Goal: Information Seeking & Learning: Learn about a topic

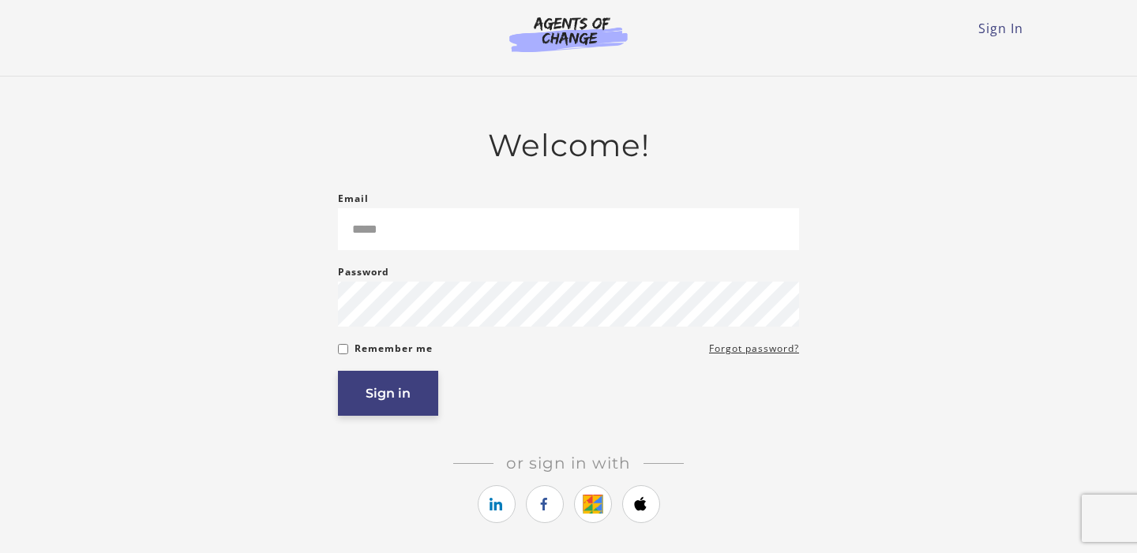
type input "**********"
click at [399, 384] on button "Sign in" at bounding box center [388, 393] width 100 height 45
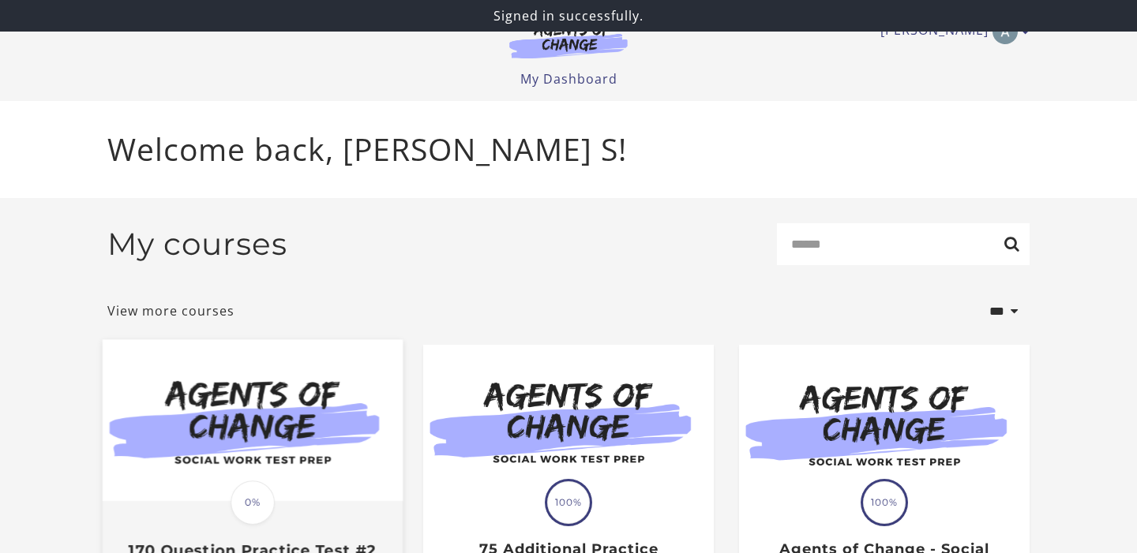
scroll to position [173, 0]
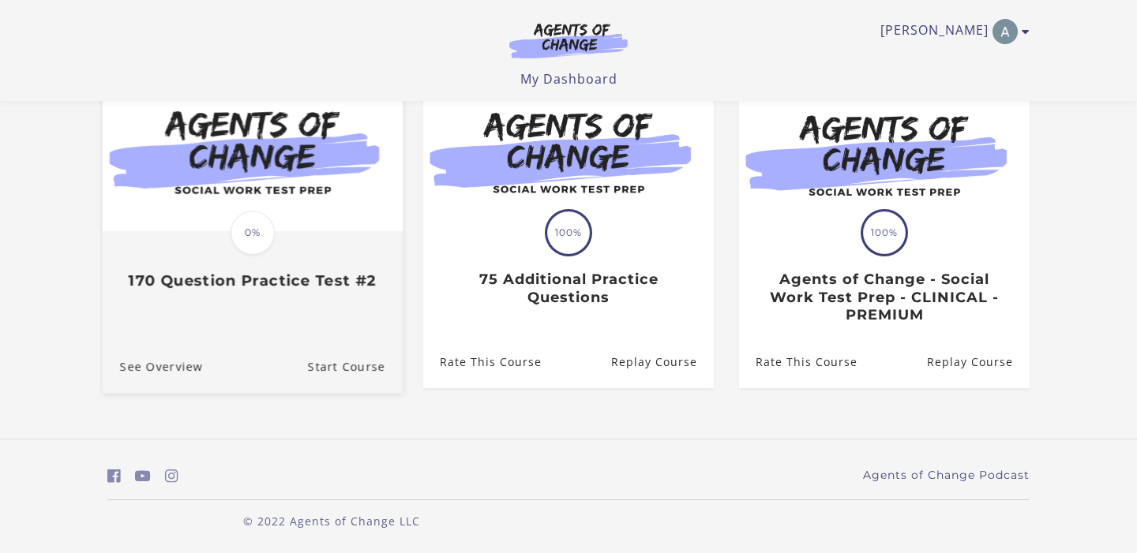
click at [268, 308] on div "Translation missing: en.liquid.partials.dashboard_course_card.progress_descript…" at bounding box center [253, 232] width 300 height 324
click at [260, 236] on span "0%" at bounding box center [252, 233] width 44 height 44
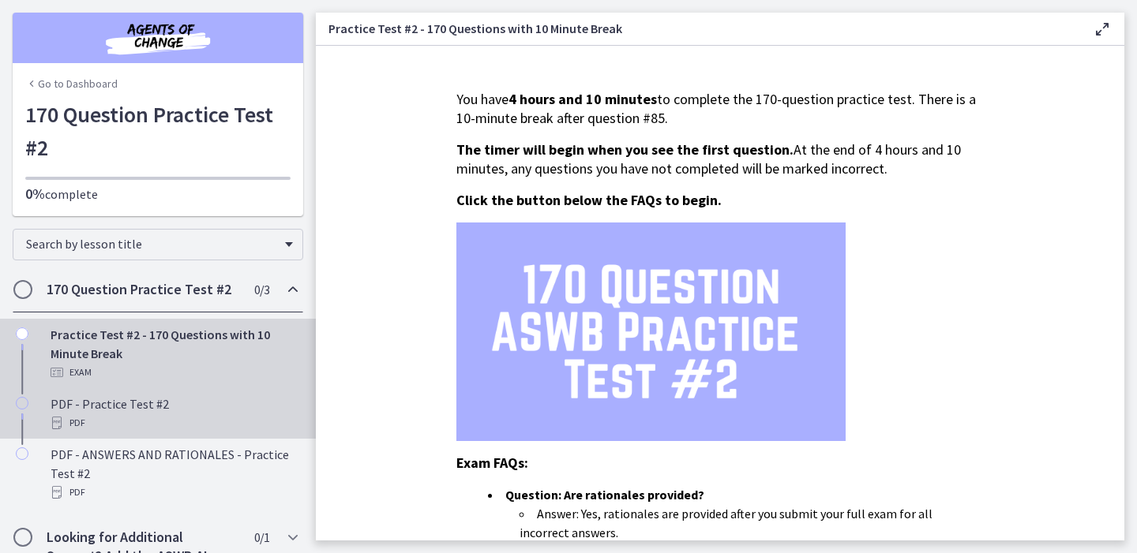
click at [178, 401] on div "PDF - Practice Test #2 PDF" at bounding box center [174, 414] width 246 height 38
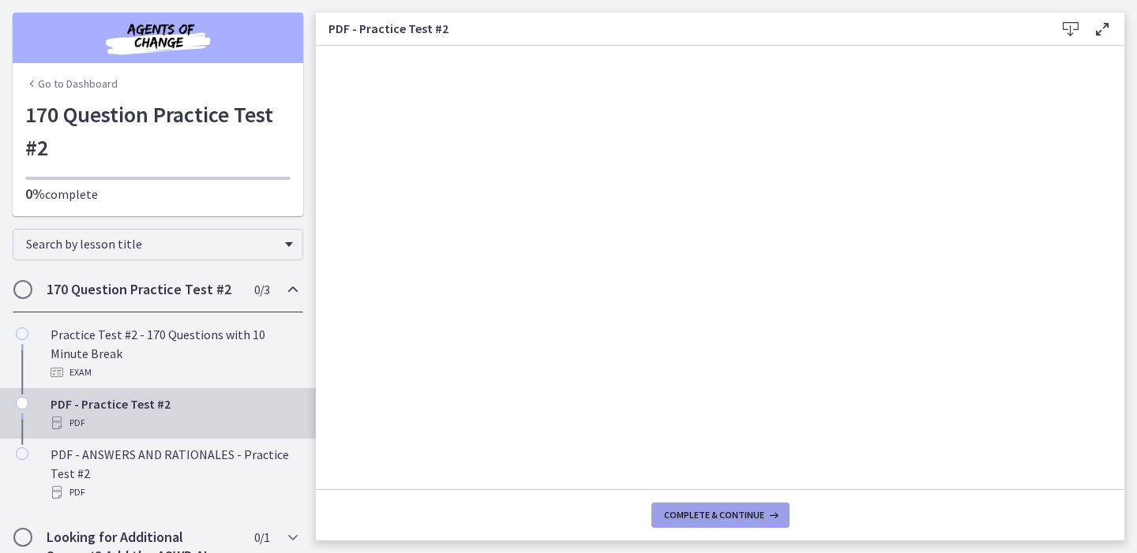
click at [697, 513] on span "Complete & continue" at bounding box center [714, 515] width 100 height 13
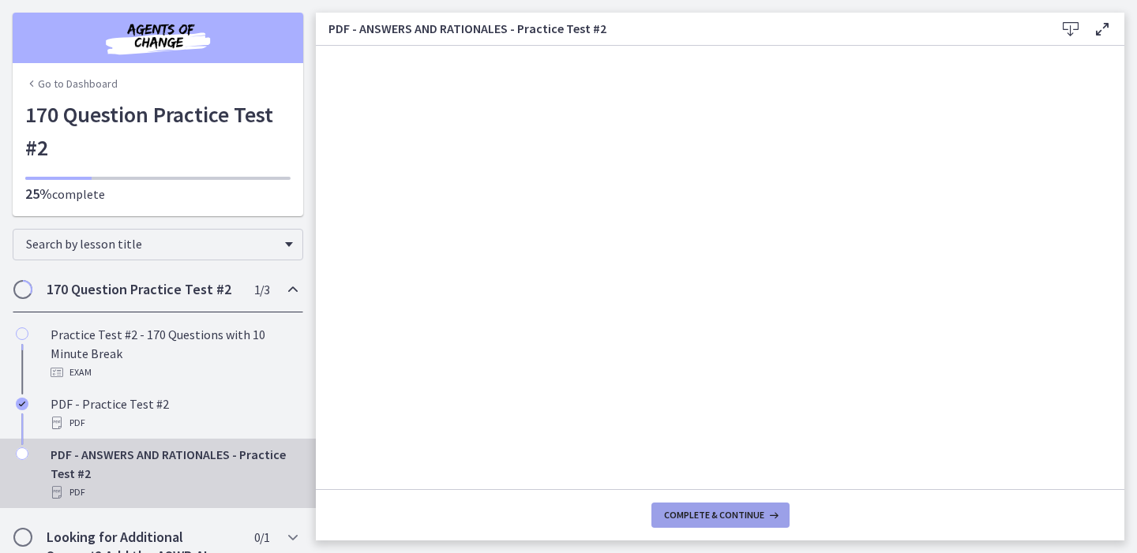
click at [710, 512] on span "Complete & continue" at bounding box center [714, 515] width 100 height 13
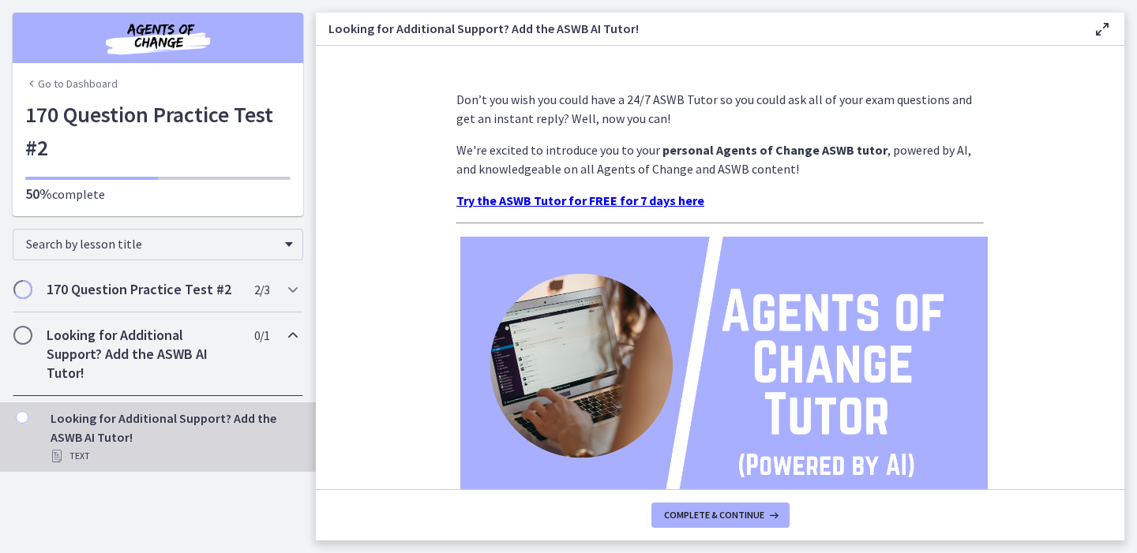
click at [67, 74] on div "Go to Dashboard" at bounding box center [158, 80] width 290 height 35
click at [107, 357] on h2 "Looking for Additional Support? Add the ASWB AI Tutor!" at bounding box center [143, 354] width 193 height 57
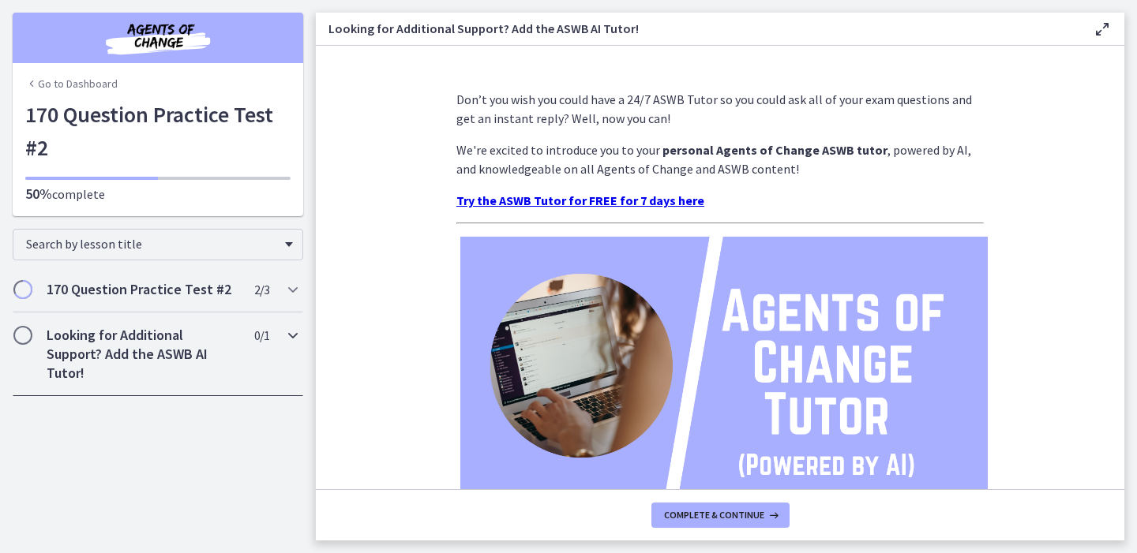
click at [195, 337] on h2 "Looking for Additional Support? Add the ASWB AI Tutor!" at bounding box center [143, 354] width 193 height 57
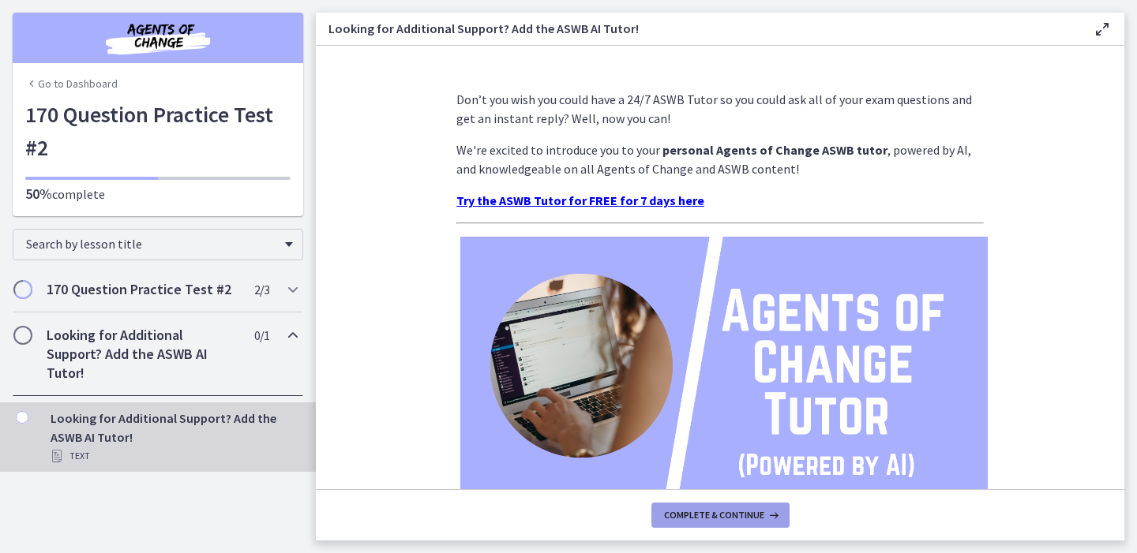
click at [761, 505] on button "Complete & continue" at bounding box center [720, 515] width 138 height 25
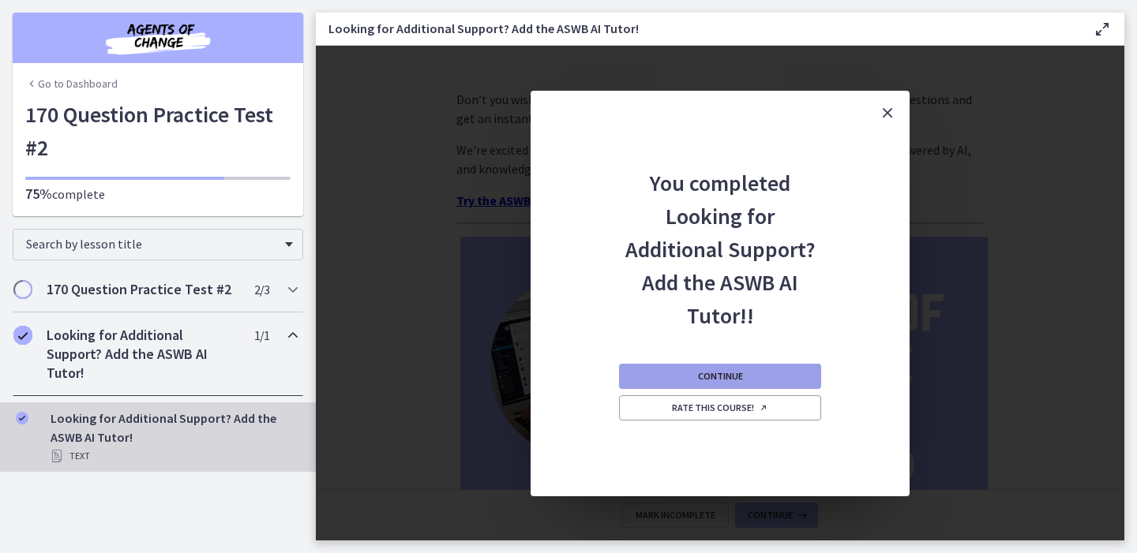
click at [744, 384] on button "Continue" at bounding box center [720, 376] width 202 height 25
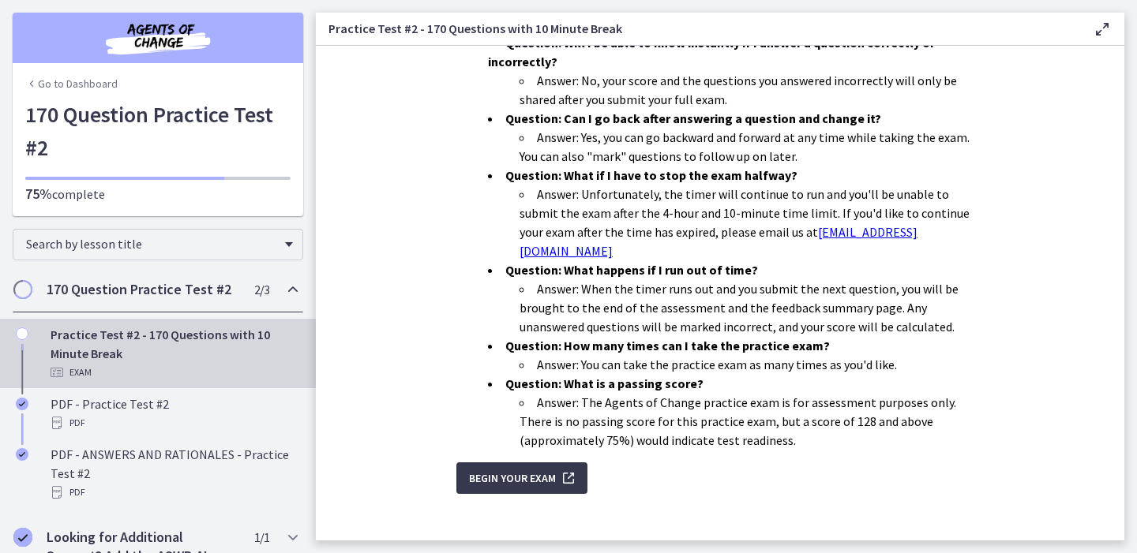
click at [41, 85] on link "Go to Dashboard" at bounding box center [71, 84] width 92 height 16
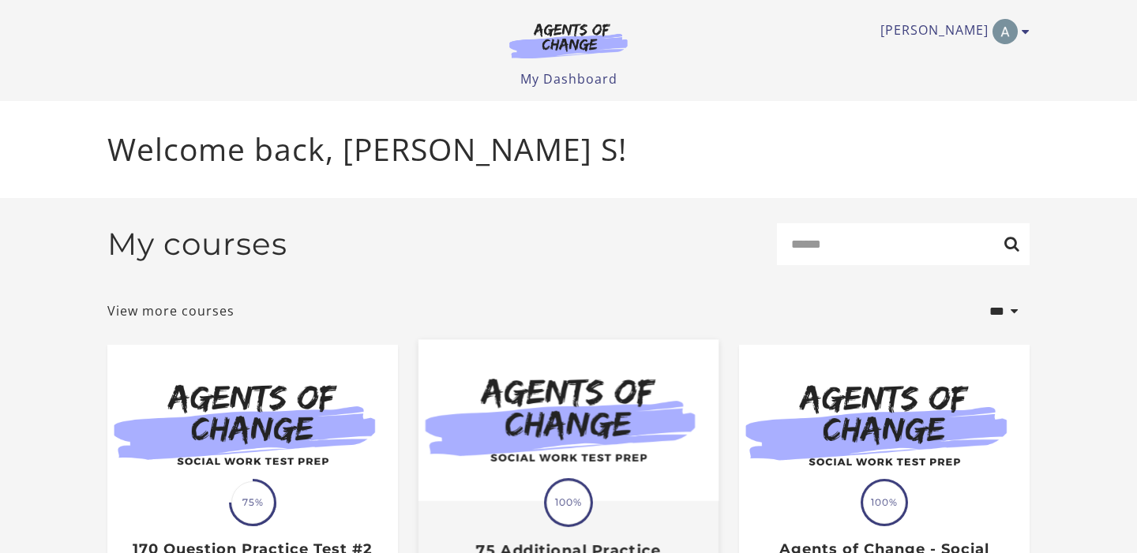
scroll to position [173, 0]
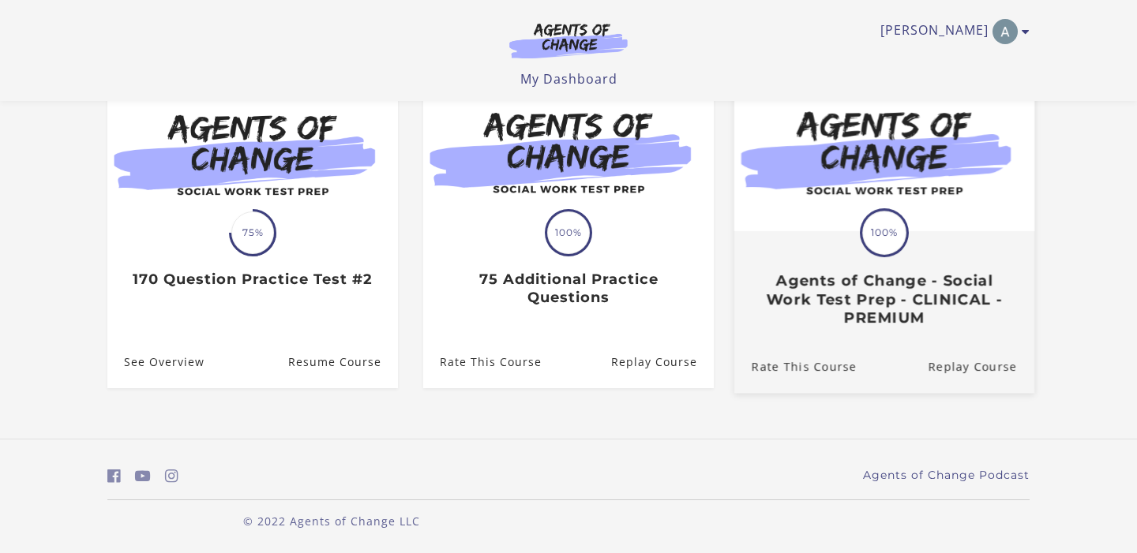
click at [868, 284] on h3 "Agents of Change - Social Work Test Prep - CLINICAL - PREMIUM" at bounding box center [883, 299] width 265 height 55
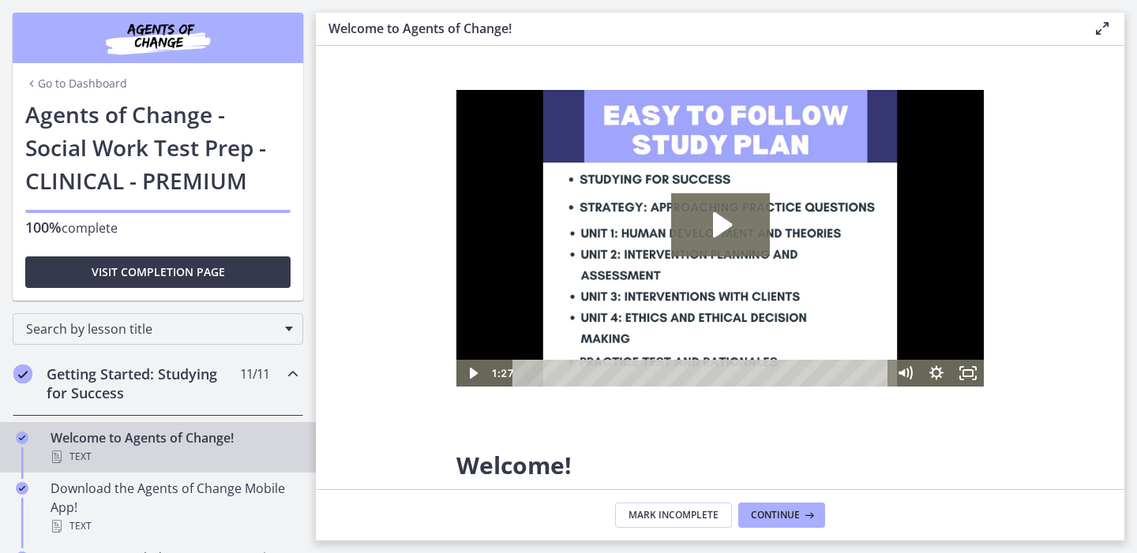
click at [204, 371] on h2 "Getting Started: Studying for Success" at bounding box center [143, 384] width 193 height 38
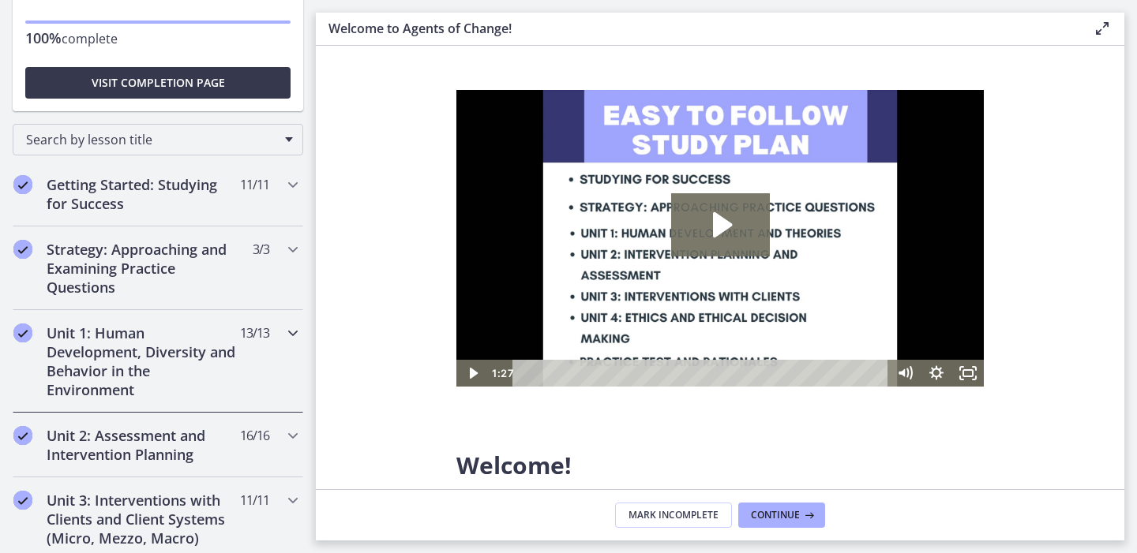
click at [227, 358] on h2 "Unit 1: Human Development, Diversity and Behavior in the Environment" at bounding box center [143, 362] width 193 height 76
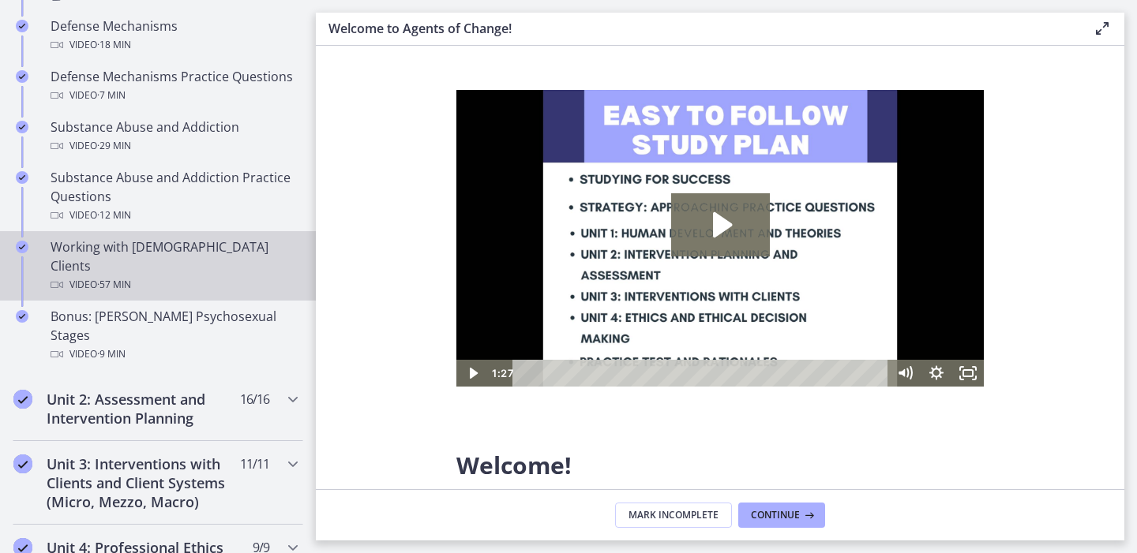
scroll to position [1036, 0]
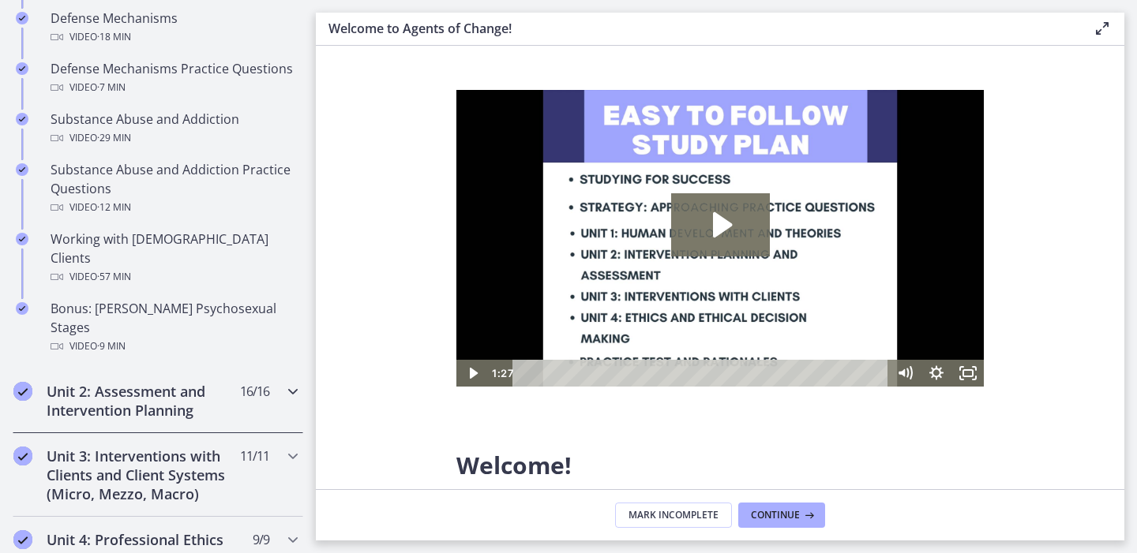
click at [198, 369] on div "Unit 2: Assessment and Intervention Planning 16 / 16 Completed" at bounding box center [158, 401] width 290 height 65
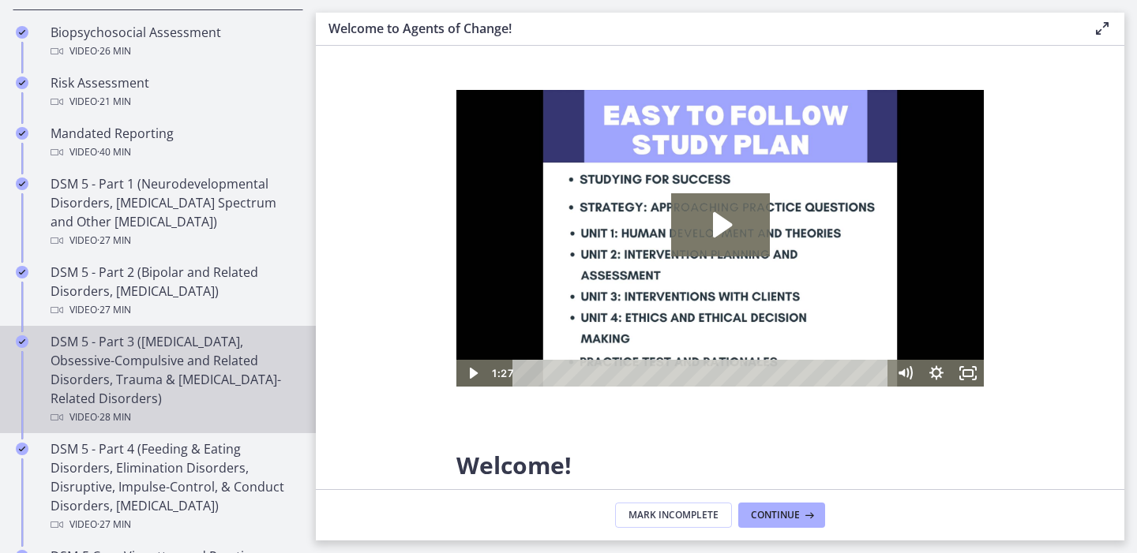
scroll to position [656, 0]
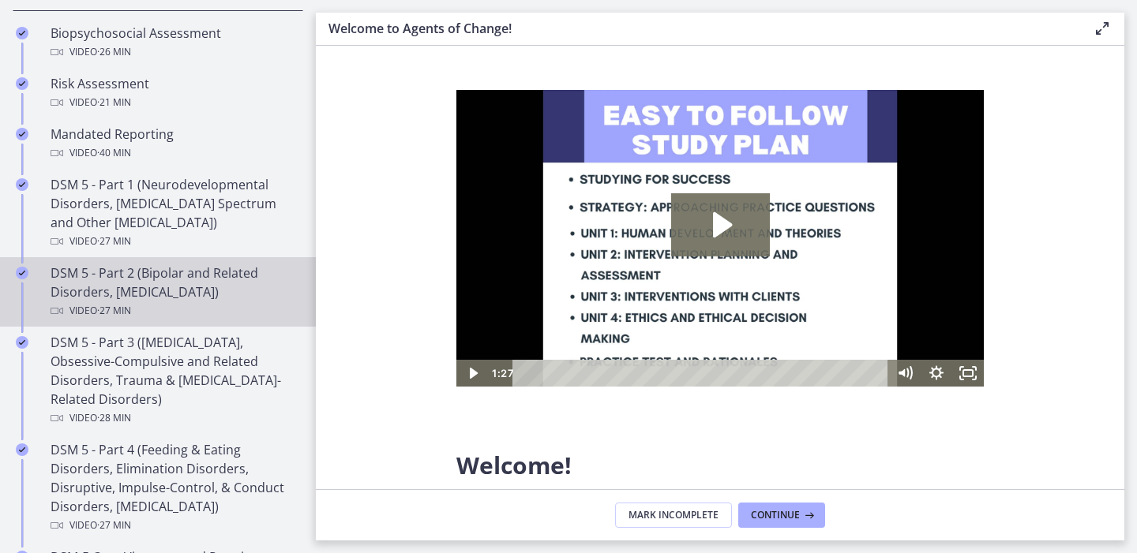
click at [195, 297] on div "DSM 5 - Part 2 (Bipolar and Related Disorders, Depressive Disorders) Video · 27…" at bounding box center [174, 292] width 246 height 57
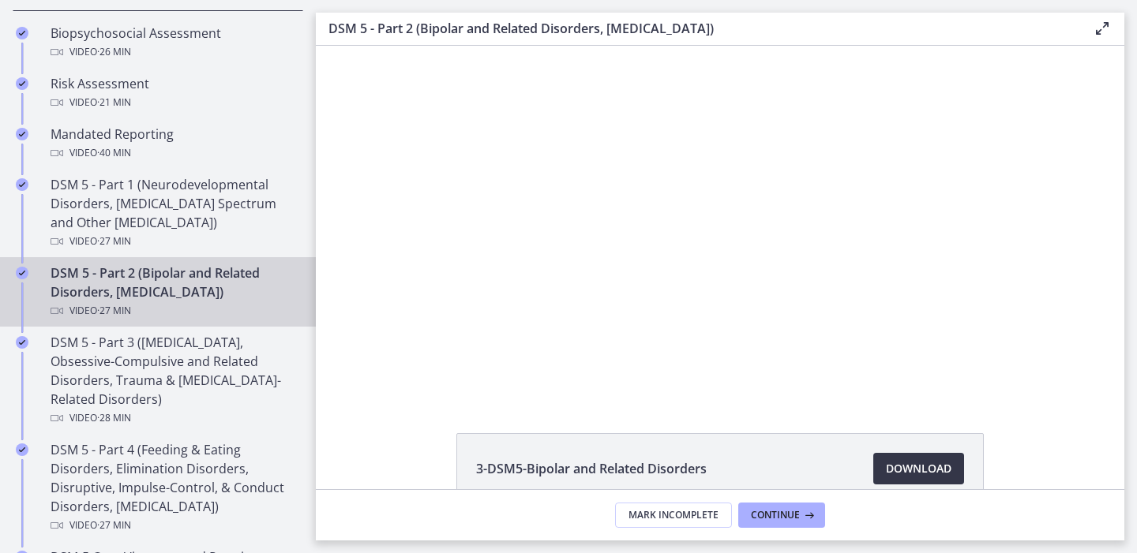
click at [910, 469] on span "Download Opens in a new window" at bounding box center [919, 468] width 66 height 19
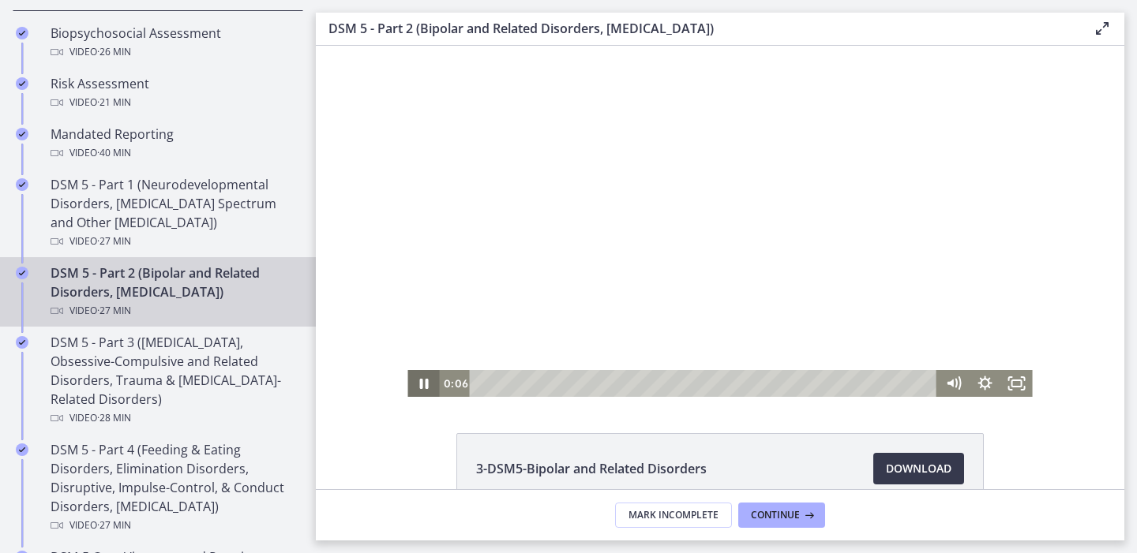
click at [428, 378] on icon "Pause" at bounding box center [423, 383] width 32 height 27
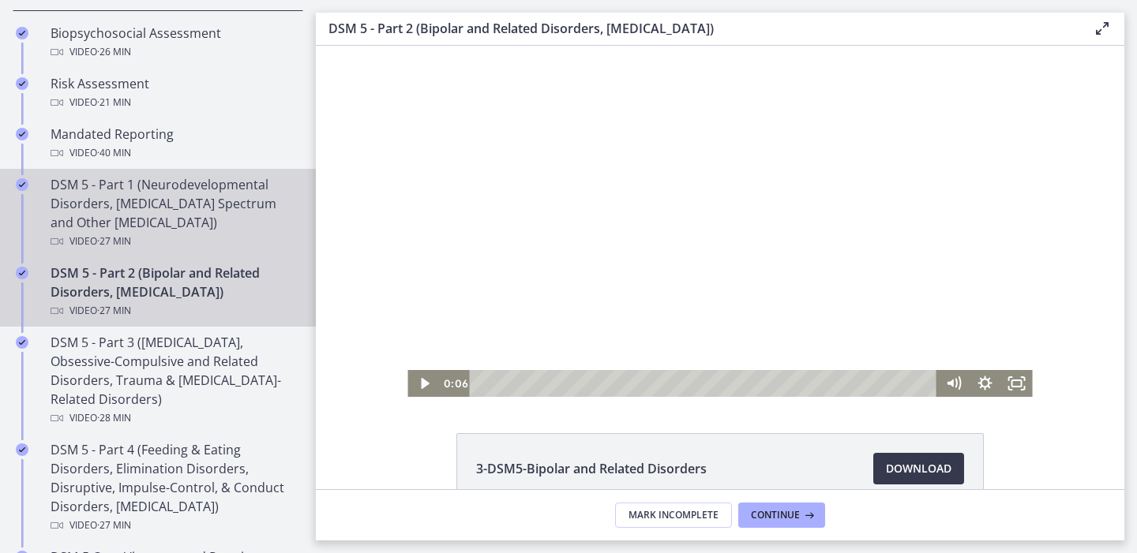
click at [170, 217] on div "DSM 5 - Part 1 (Neurodevelopmental Disorders, Schizophrenia Spectrum and Other …" at bounding box center [174, 213] width 246 height 76
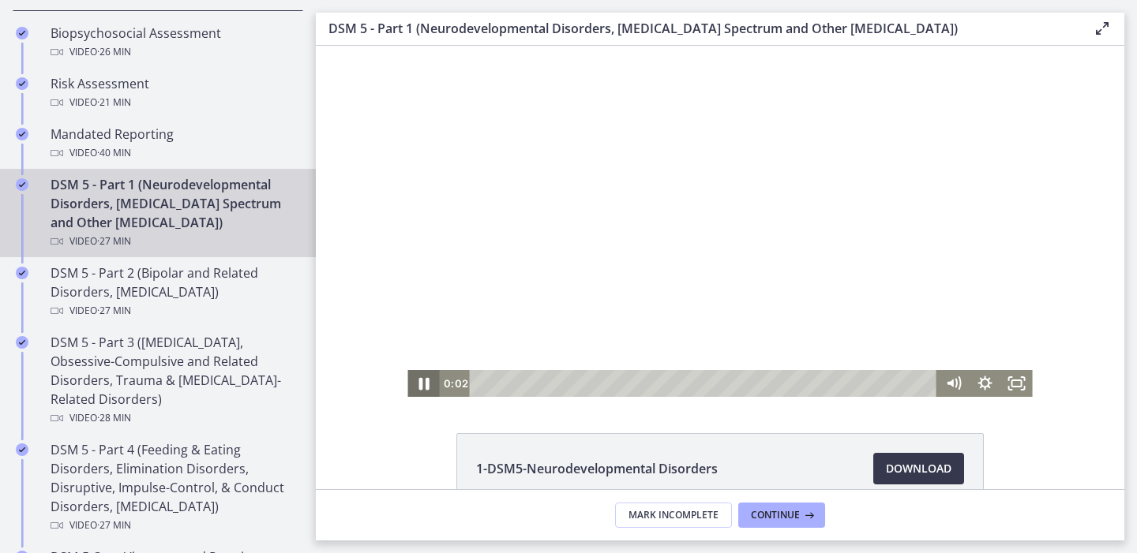
click at [414, 376] on icon "Pause" at bounding box center [423, 384] width 38 height 32
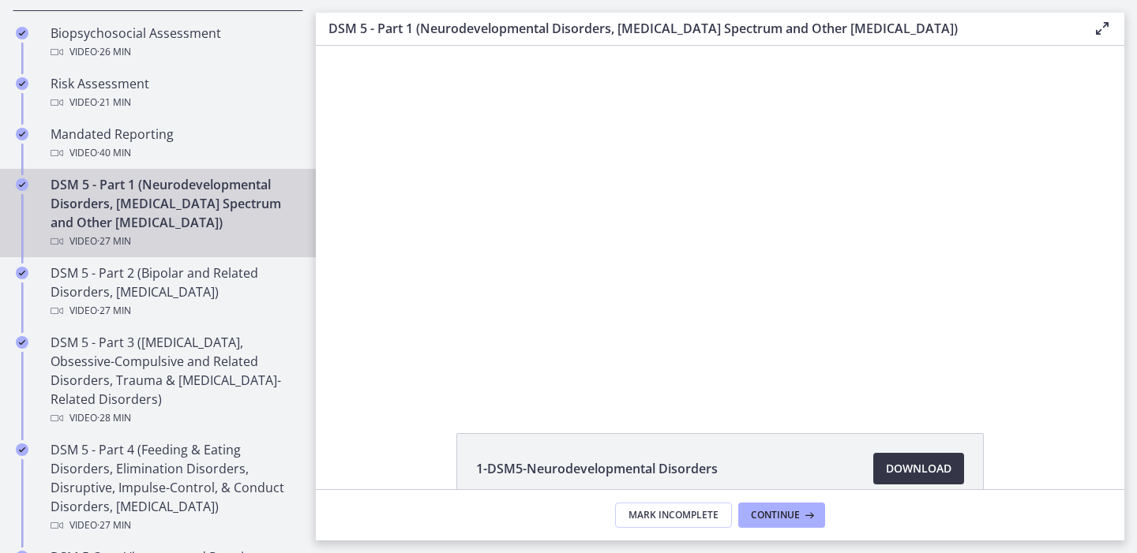
click at [902, 474] on span "Download Opens in a new window" at bounding box center [919, 468] width 66 height 19
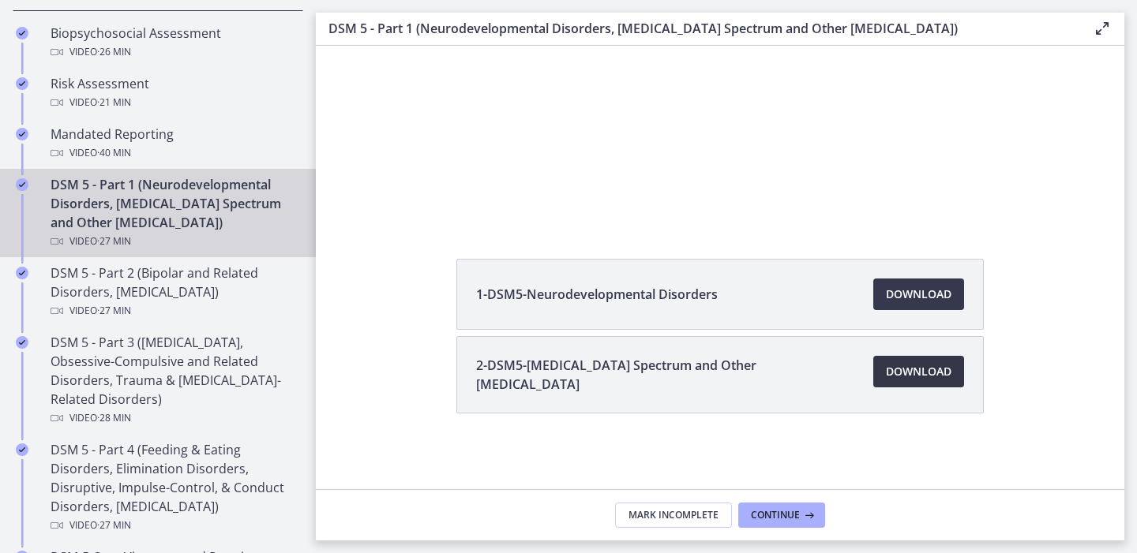
click at [920, 374] on span "Download Opens in a new window" at bounding box center [919, 371] width 66 height 19
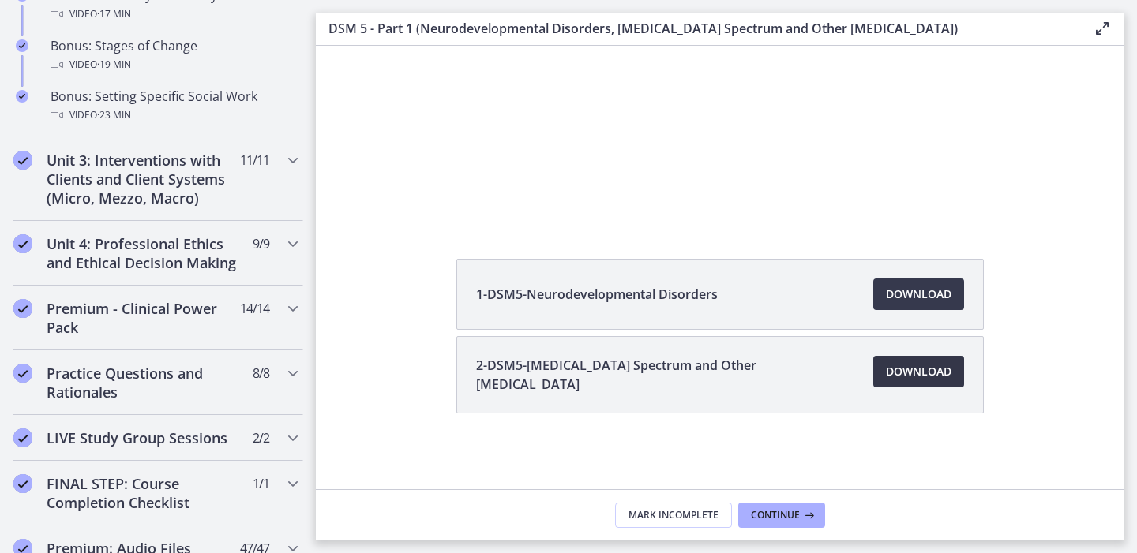
scroll to position [1574, 0]
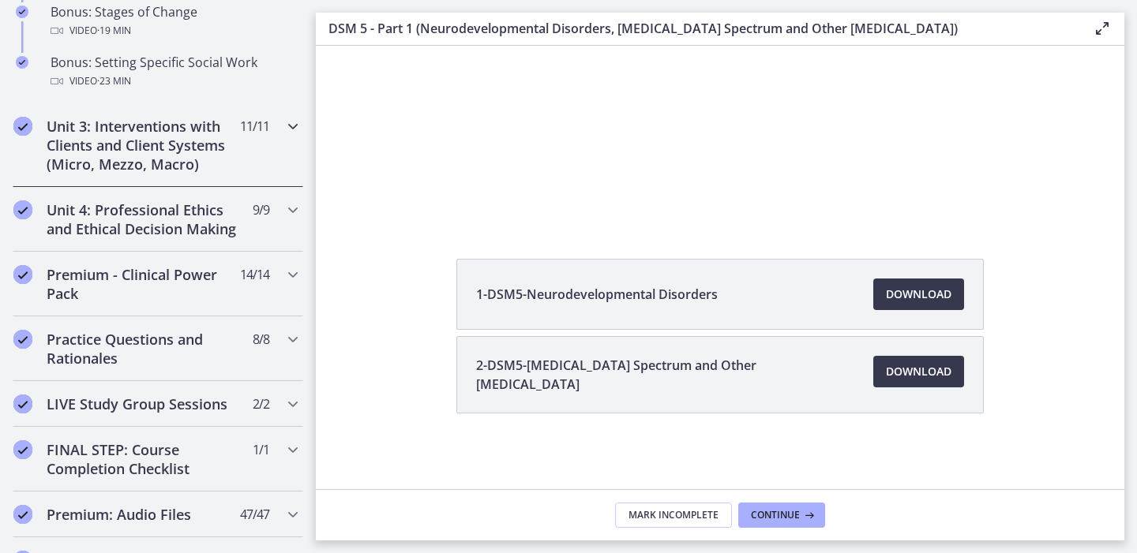
click at [167, 157] on h2 "Unit 3: Interventions with Clients and Client Systems (Micro, Mezzo, Macro)" at bounding box center [143, 145] width 193 height 57
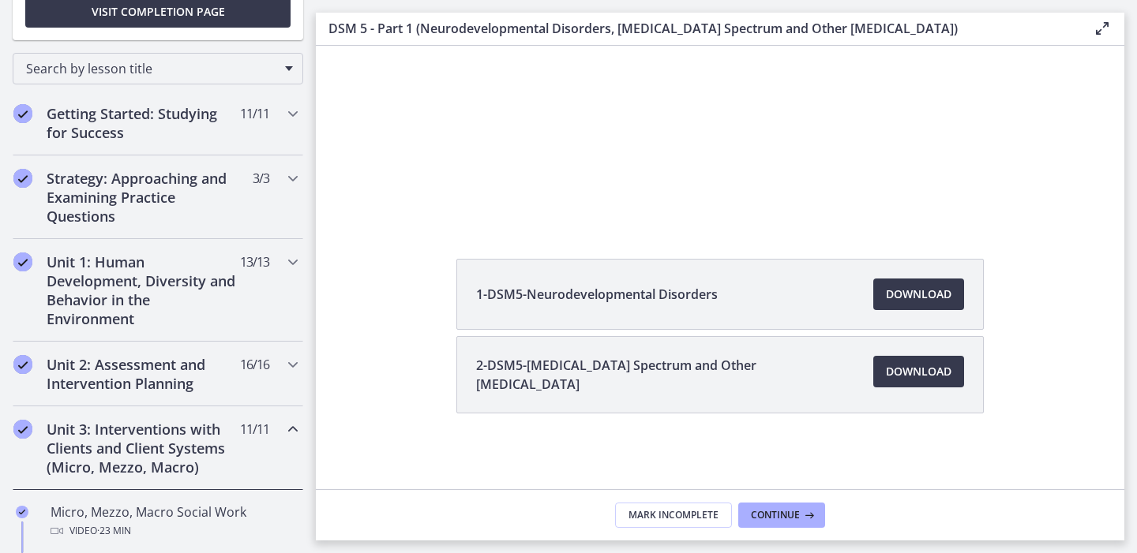
scroll to position [0, 0]
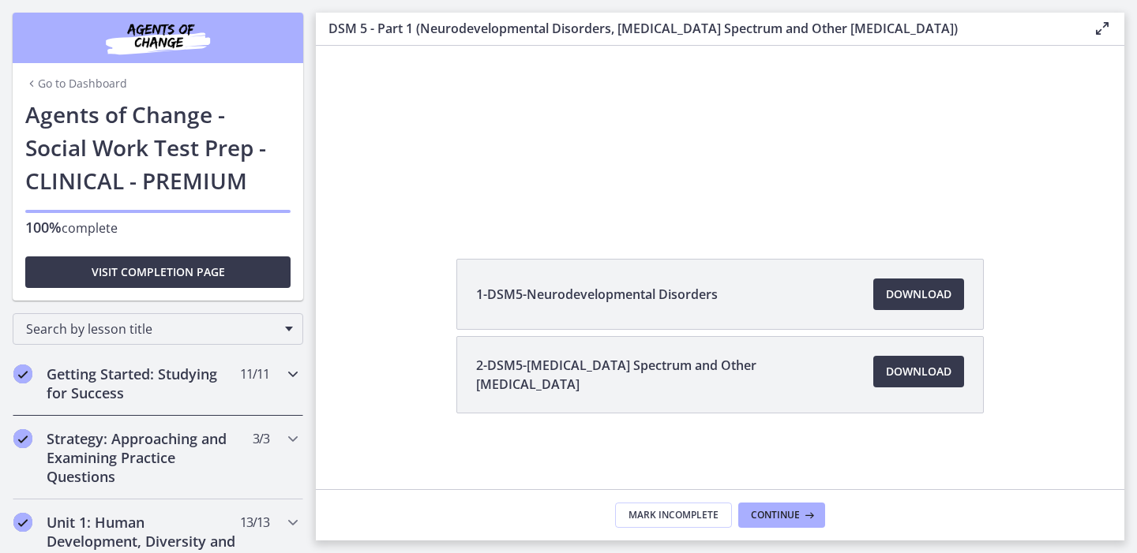
click at [98, 402] on div "Getting Started: Studying for Success 11 / 11 Completed" at bounding box center [158, 383] width 290 height 65
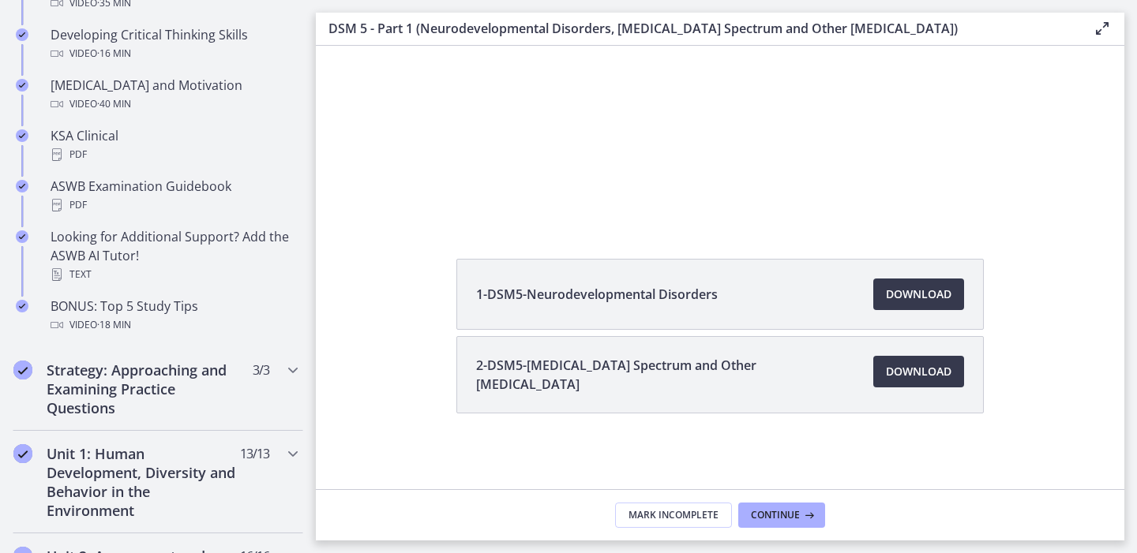
scroll to position [989, 0]
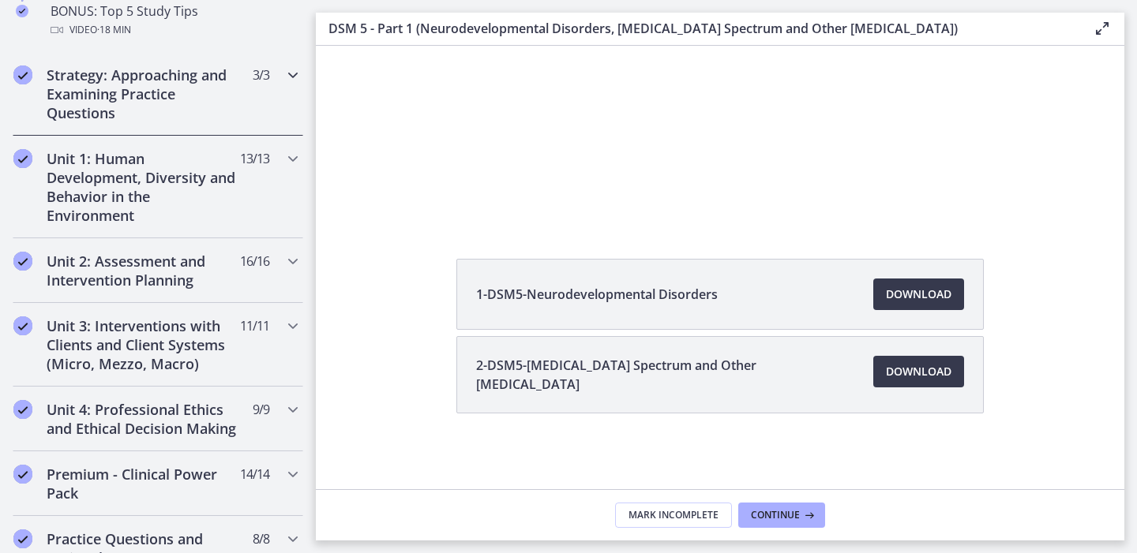
click at [137, 87] on h2 "Strategy: Approaching and Examining Practice Questions" at bounding box center [143, 94] width 193 height 57
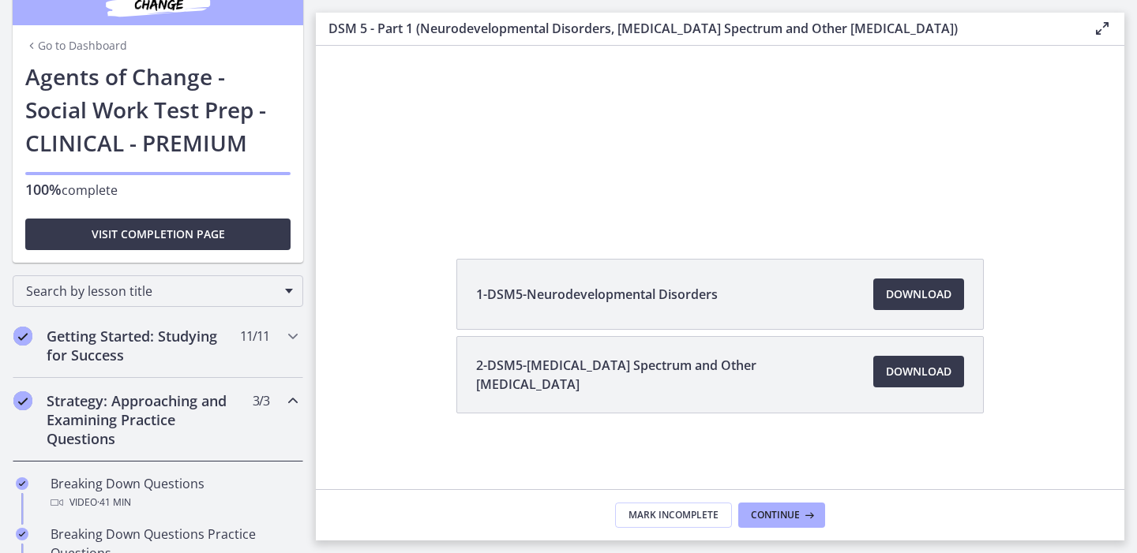
scroll to position [0, 0]
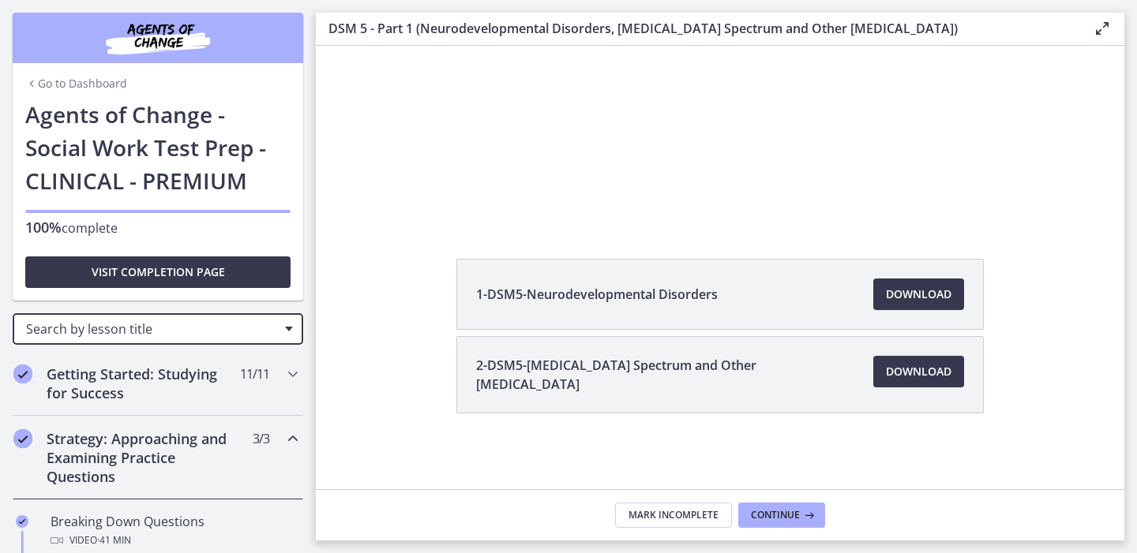
click at [159, 331] on span "Search by lesson title" at bounding box center [151, 328] width 251 height 17
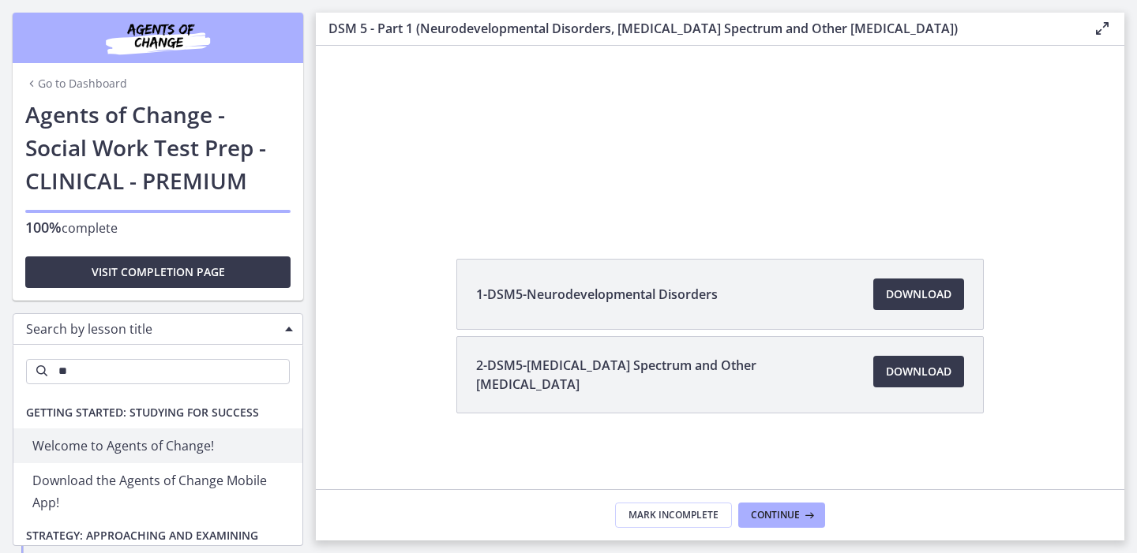
type input "*"
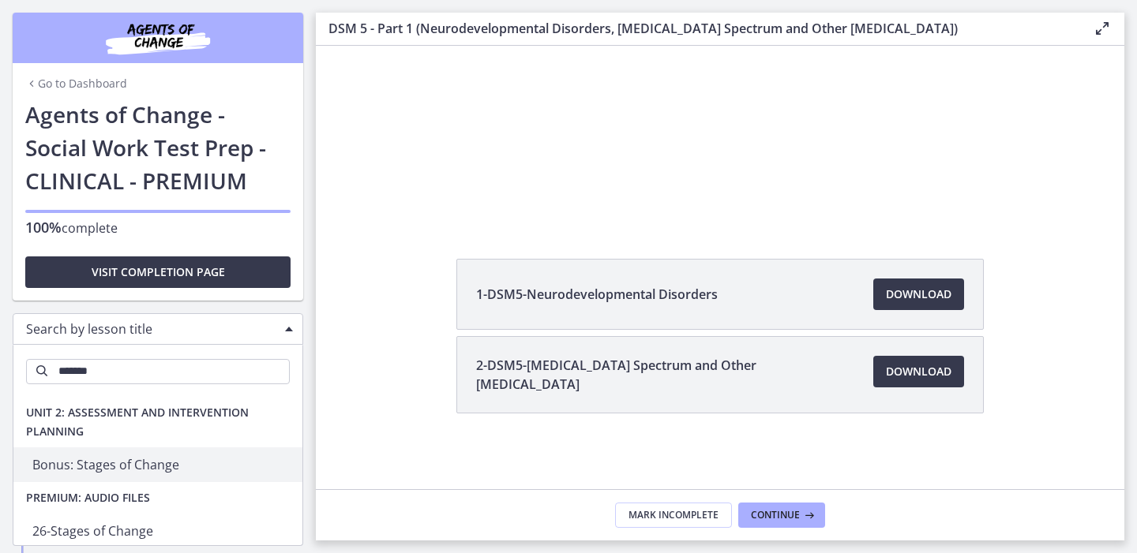
type input "******"
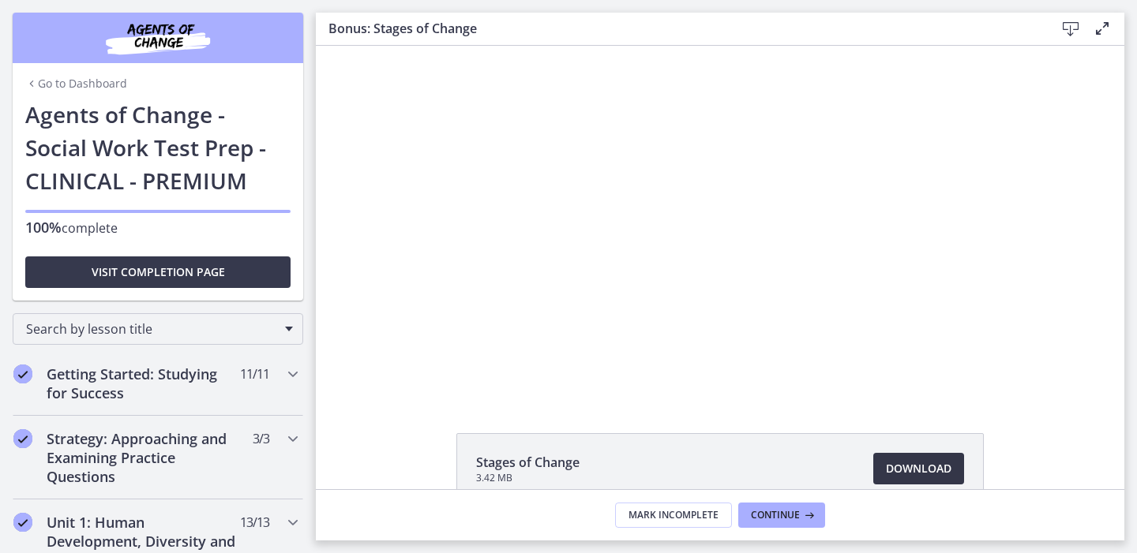
click at [911, 474] on span "Download Opens in a new window" at bounding box center [919, 468] width 66 height 19
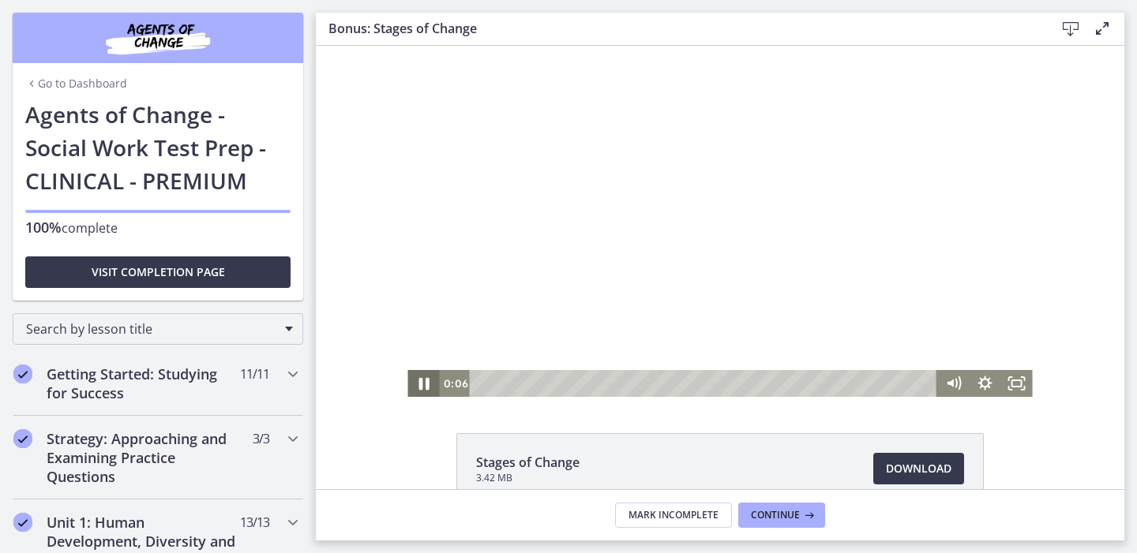
click at [422, 388] on icon "Pause" at bounding box center [423, 384] width 10 height 13
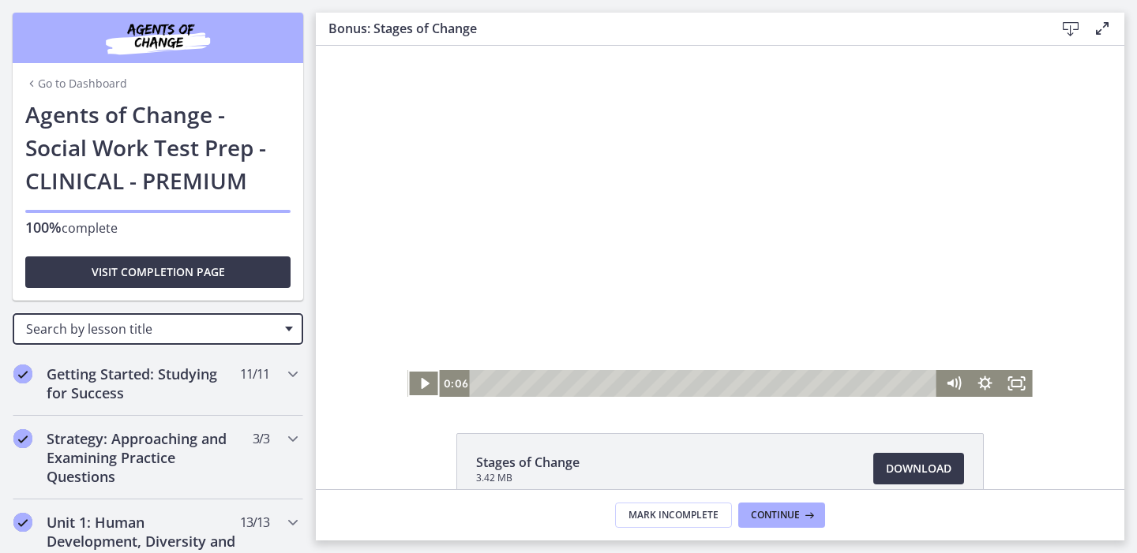
click at [184, 327] on span "Search by lesson title" at bounding box center [151, 328] width 251 height 17
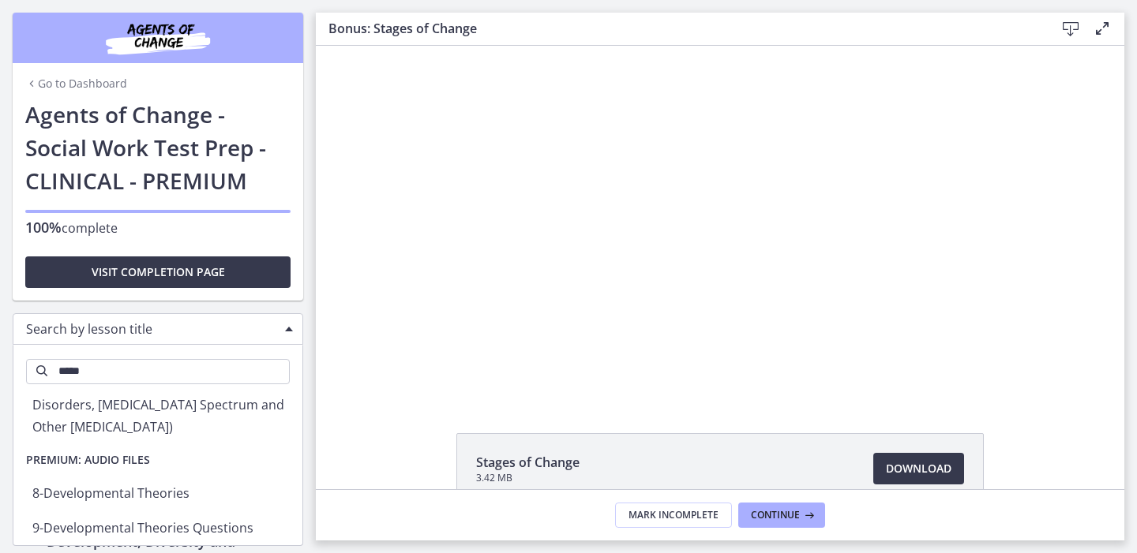
scroll to position [224, 0]
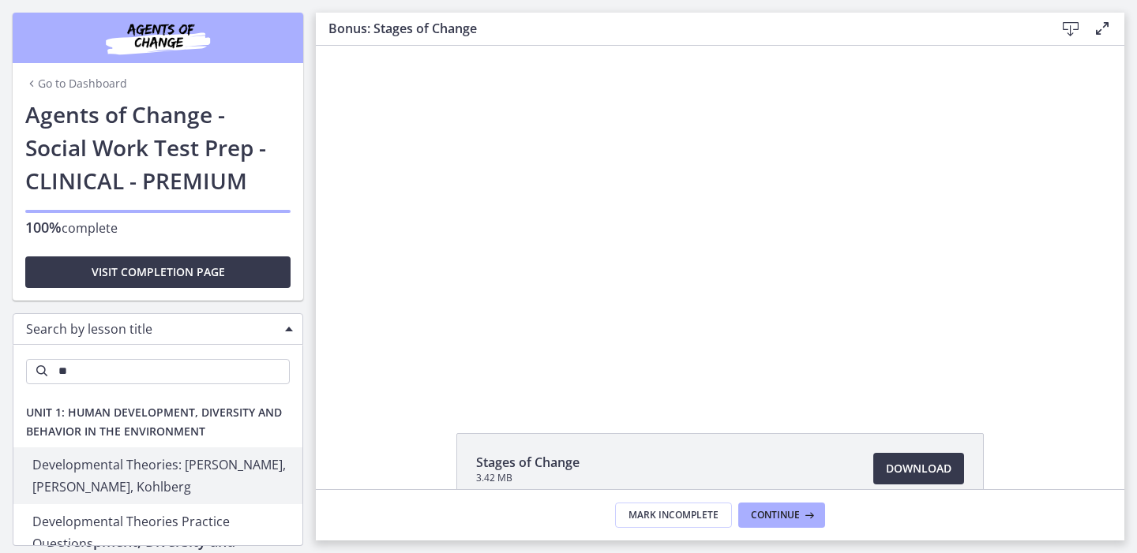
type input "*"
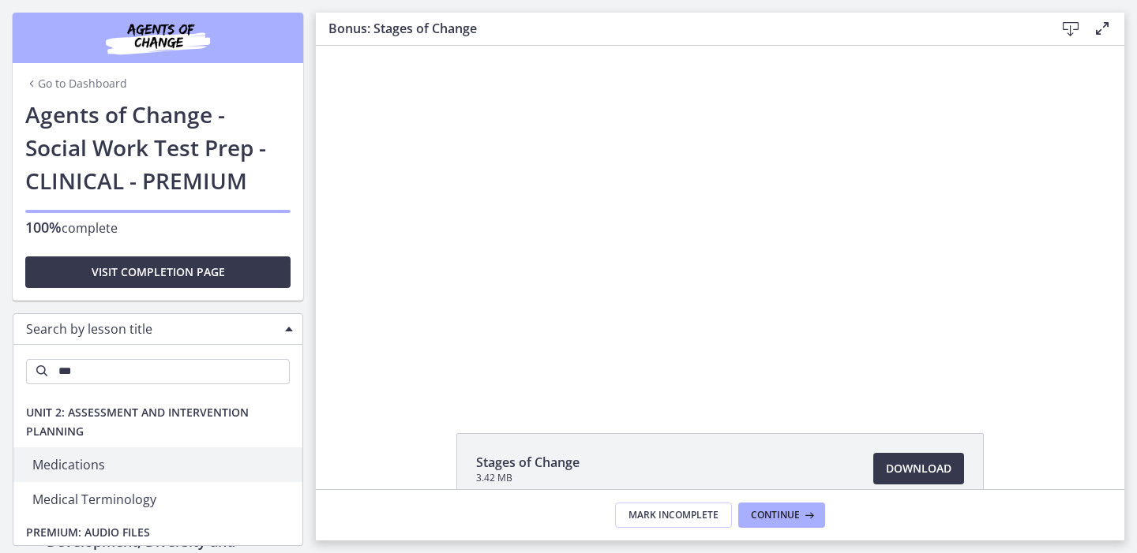
type input "***"
